Goal: Browse casually

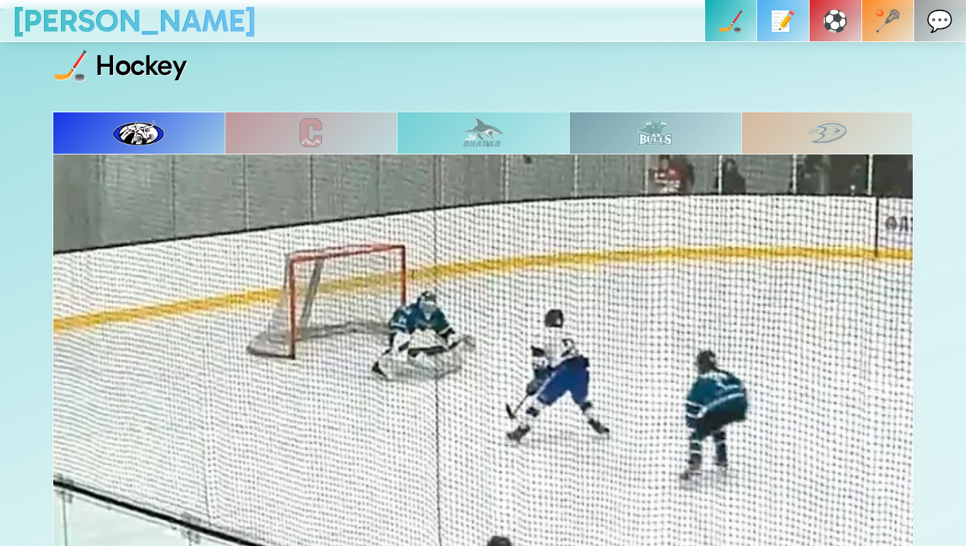
scroll to position [574, 0]
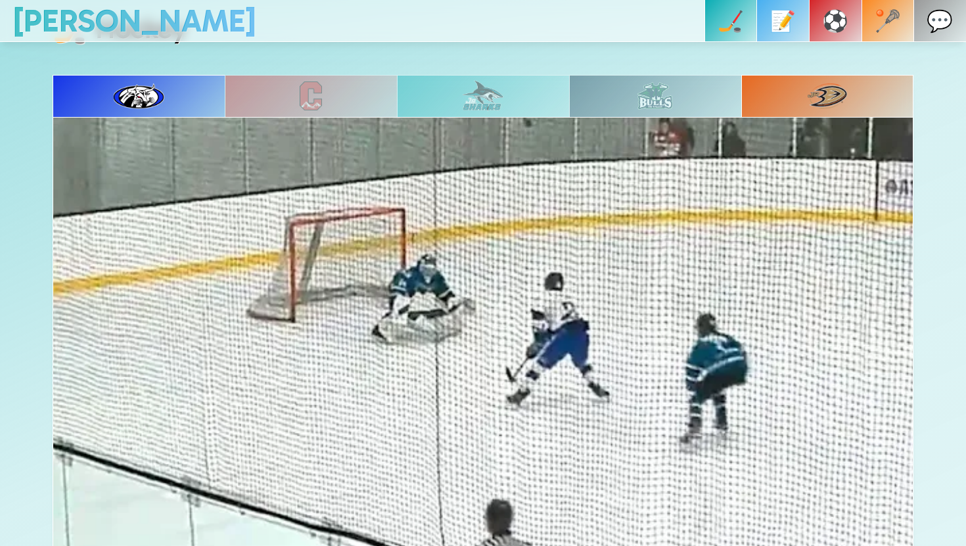
click at [823, 87] on img at bounding box center [828, 96] width 40 height 26
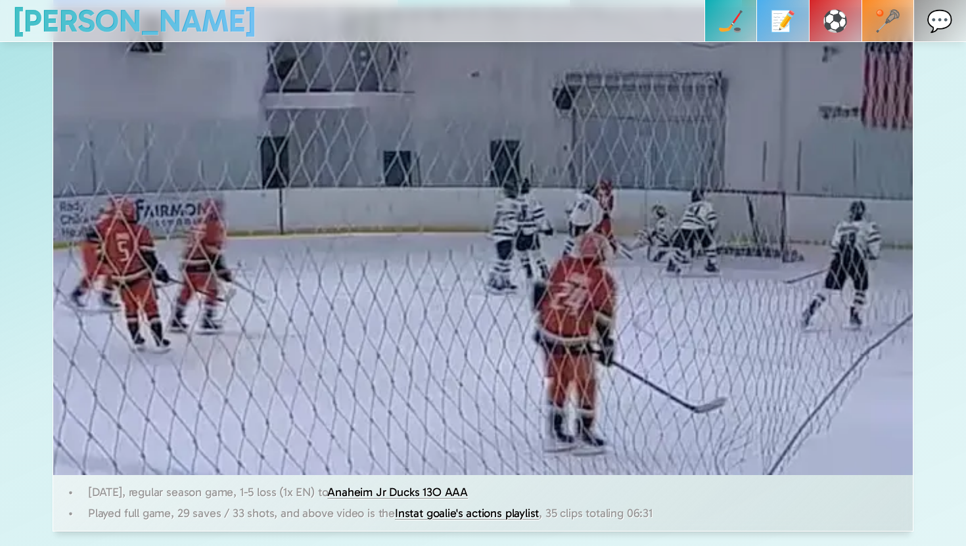
scroll to position [668, 0]
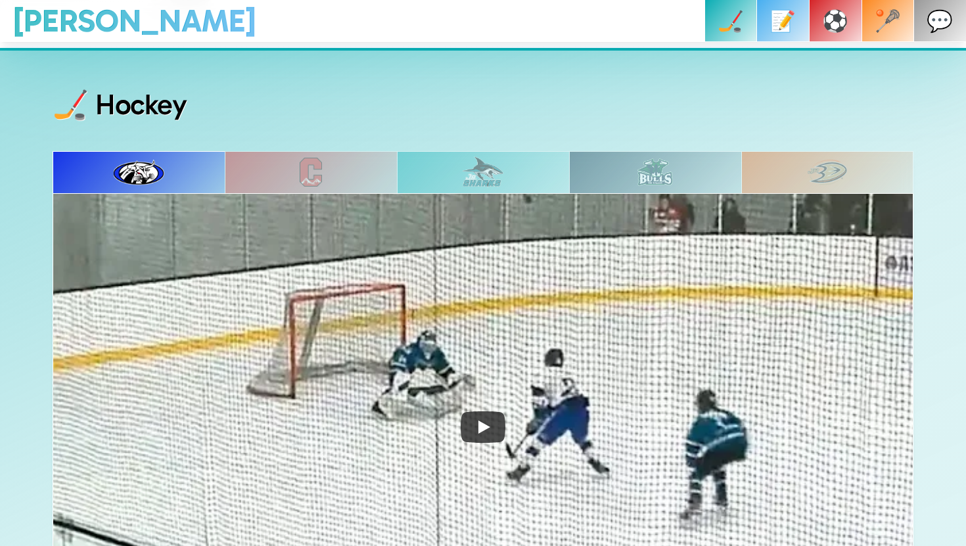
scroll to position [424, 0]
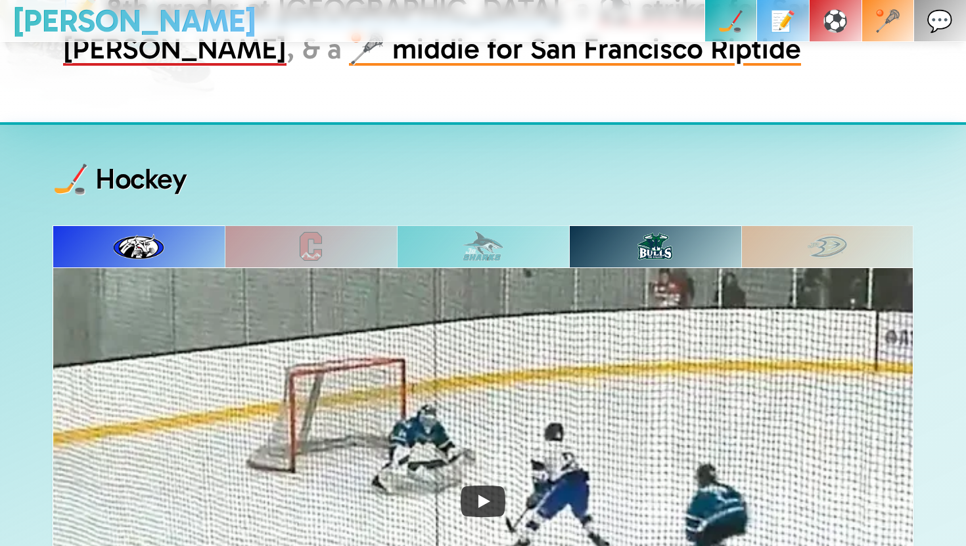
click at [728, 250] on div at bounding box center [655, 246] width 172 height 42
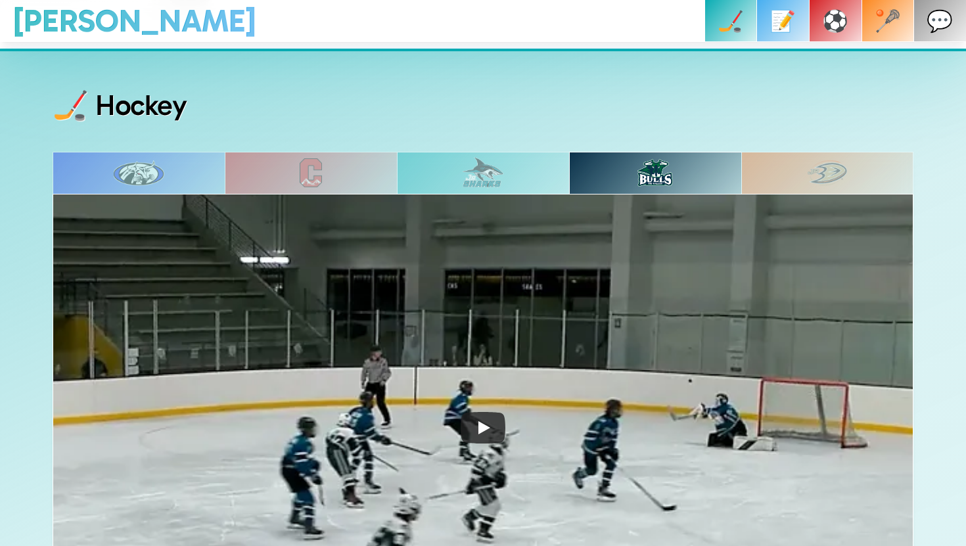
scroll to position [514, 0]
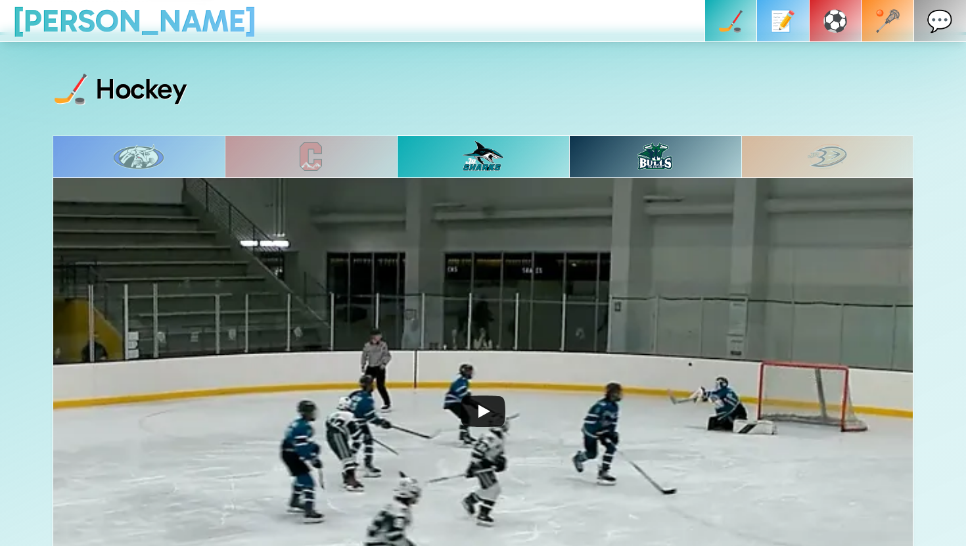
click at [459, 396] on img at bounding box center [483, 411] width 861 height 469
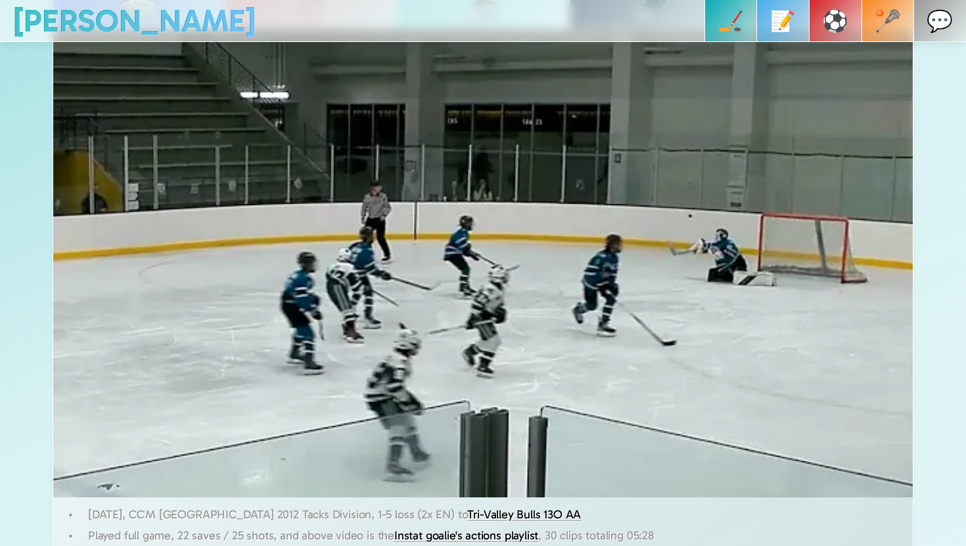
scroll to position [659, 0]
